Goal: Find specific page/section: Find specific page/section

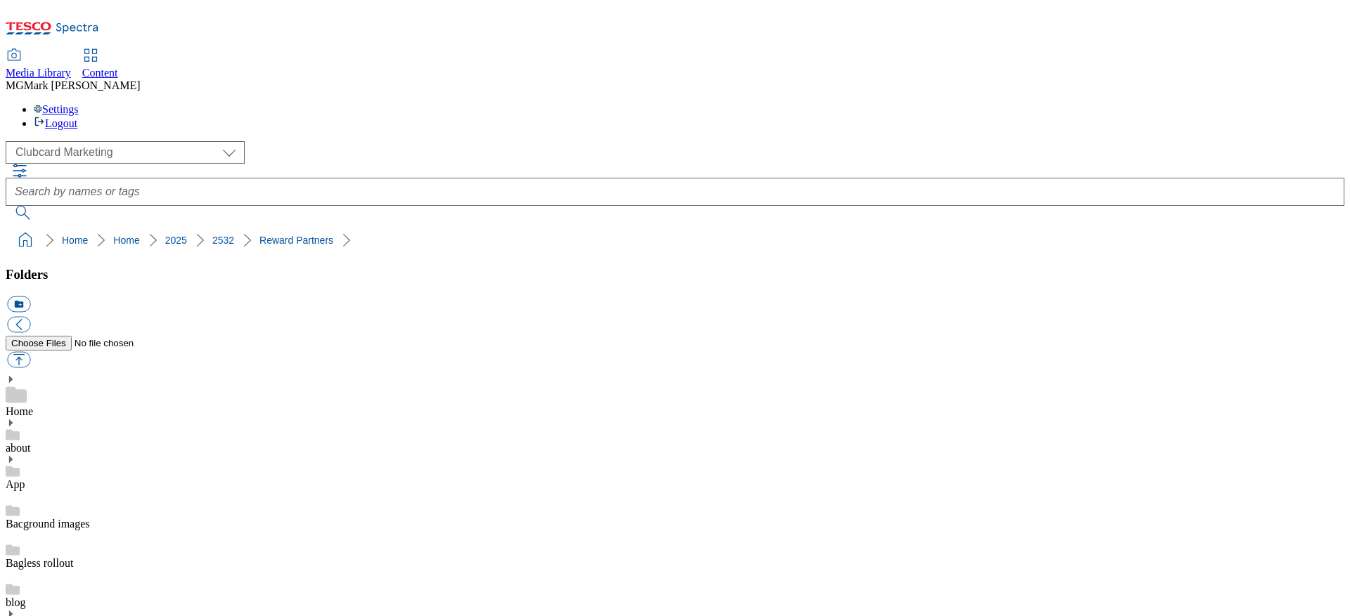
scroll to position [1317, 0]
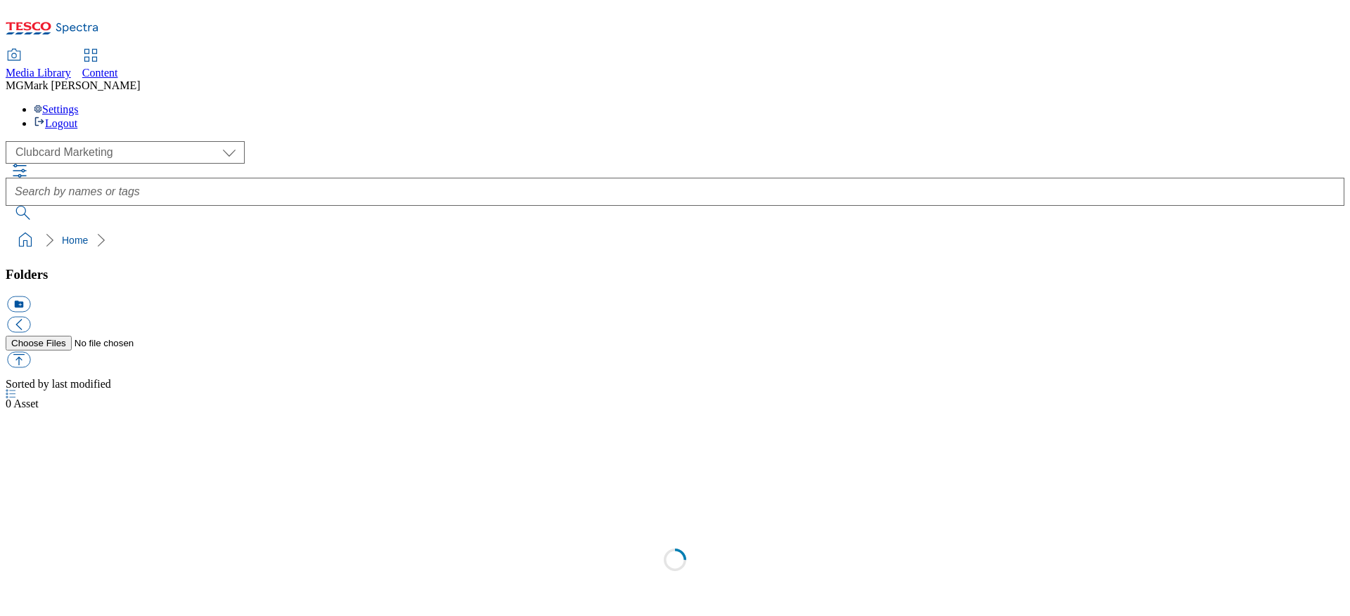
select select "flare-clubcard-mktg"
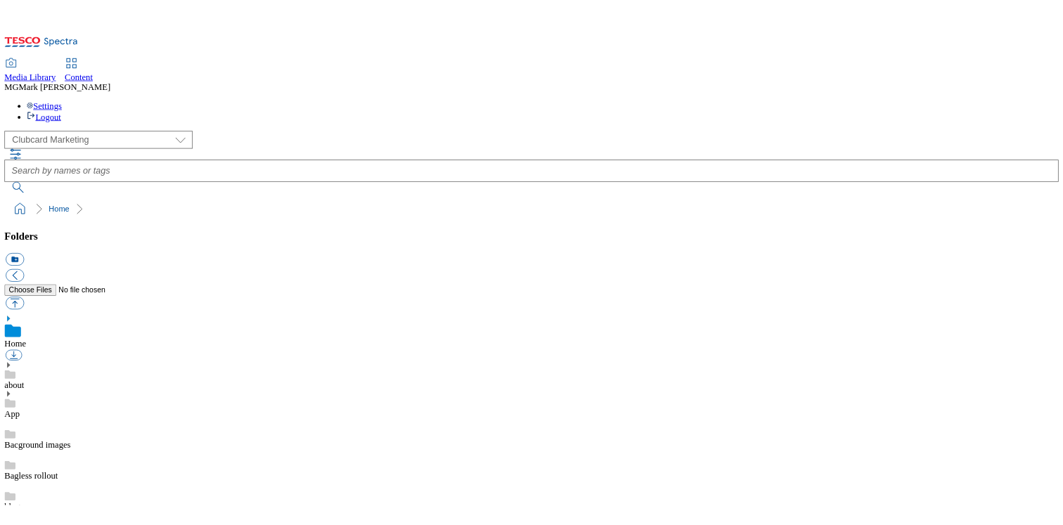
scroll to position [216, 0]
